Goal: Information Seeking & Learning: Learn about a topic

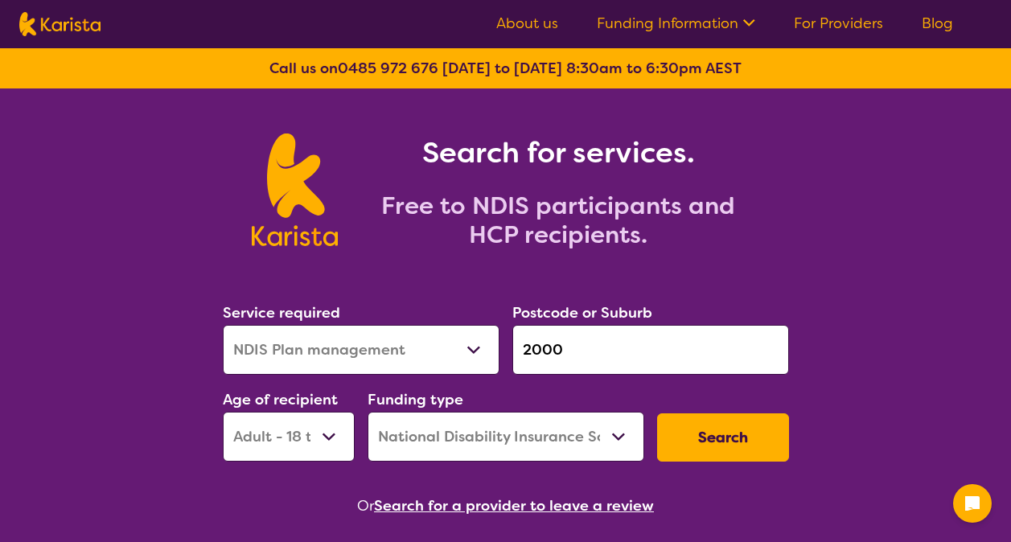
select select "NDIS Plan management"
select select "AD"
select select "NDIS"
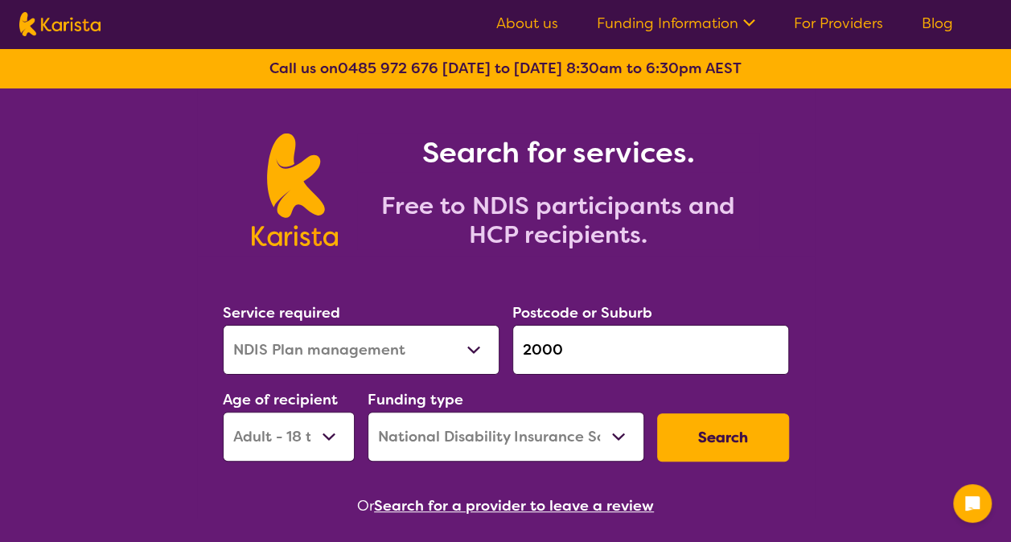
click at [716, 431] on button "Search" at bounding box center [723, 437] width 132 height 48
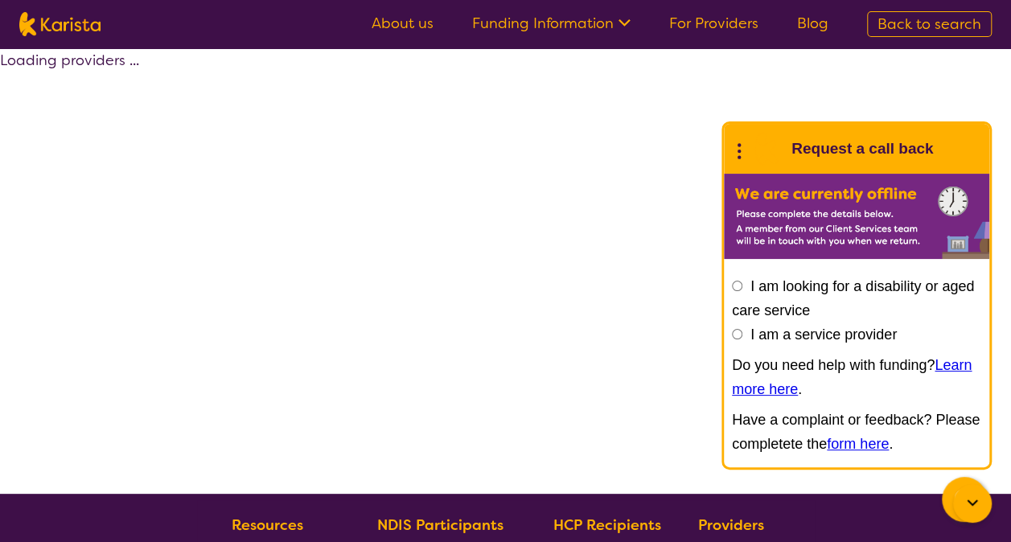
select select "by_score"
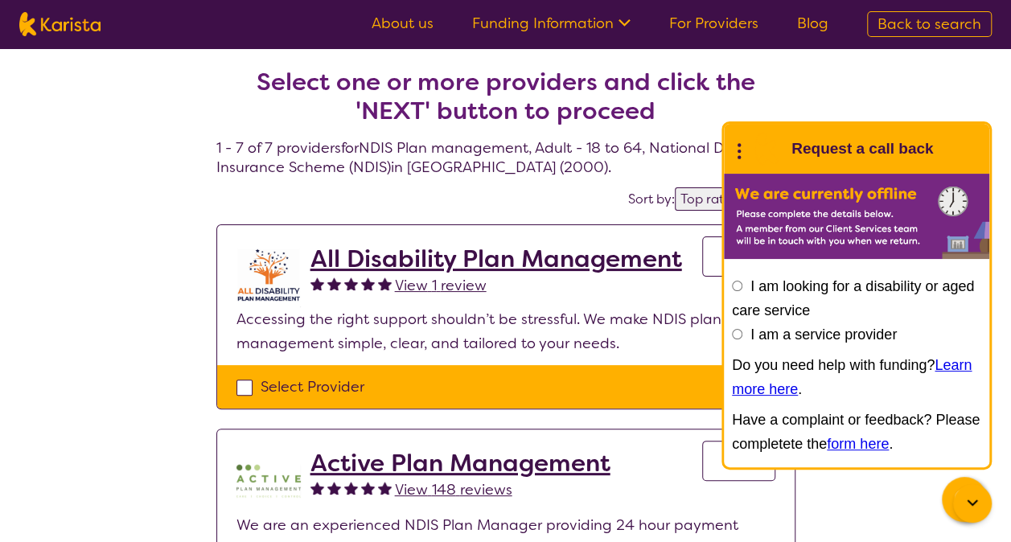
click at [978, 505] on icon at bounding box center [972, 503] width 19 height 19
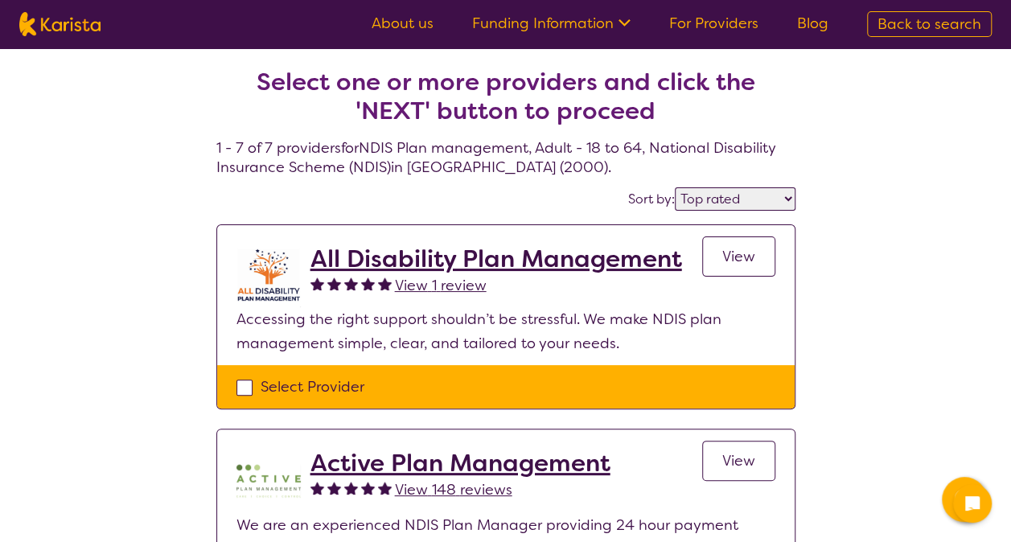
click at [557, 252] on h2 "All Disability Plan Management" at bounding box center [496, 258] width 372 height 29
